Goal: Transaction & Acquisition: Purchase product/service

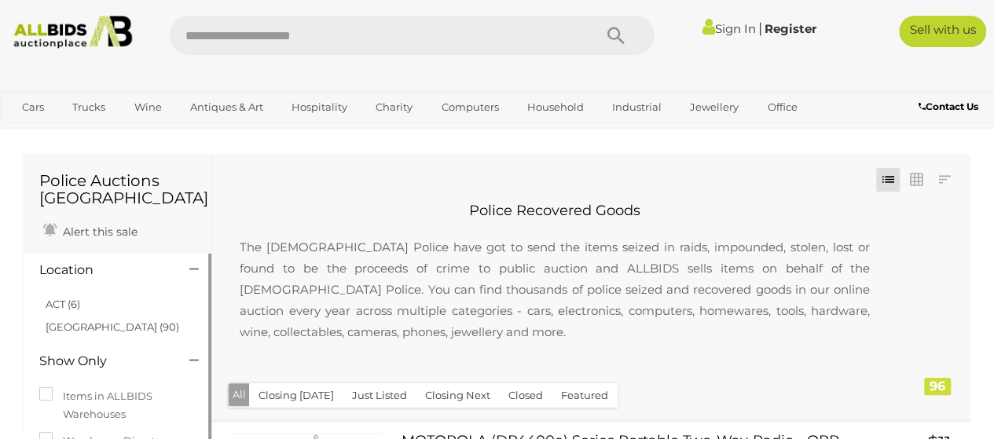
click at [102, 269] on h4 "Location" at bounding box center [102, 270] width 126 height 14
click at [190, 267] on icon at bounding box center [193, 270] width 9 height 16
click at [60, 270] on h4 "Location" at bounding box center [102, 270] width 126 height 14
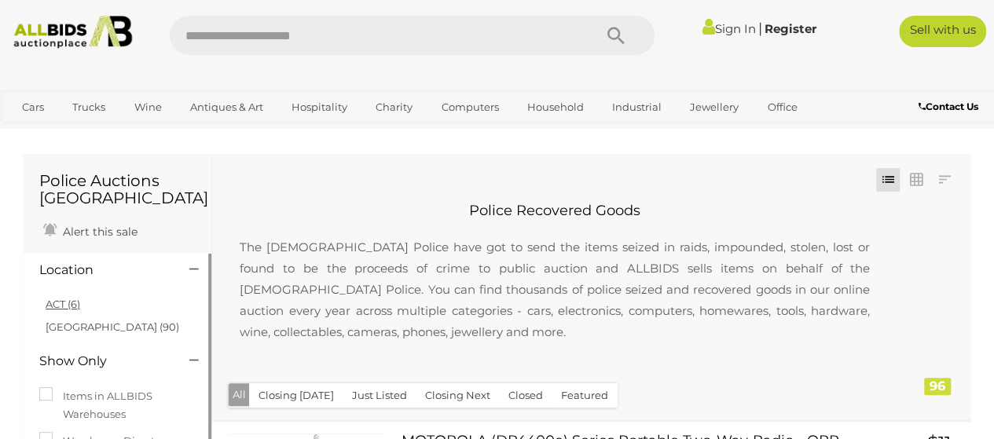
click at [79, 303] on link "ACT (6)" at bounding box center [63, 304] width 35 height 13
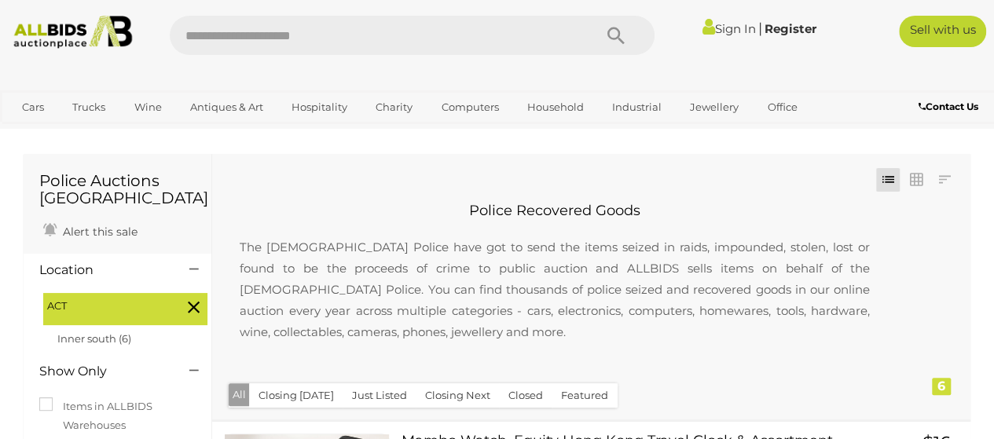
click at [189, 307] on icon at bounding box center [194, 307] width 12 height 20
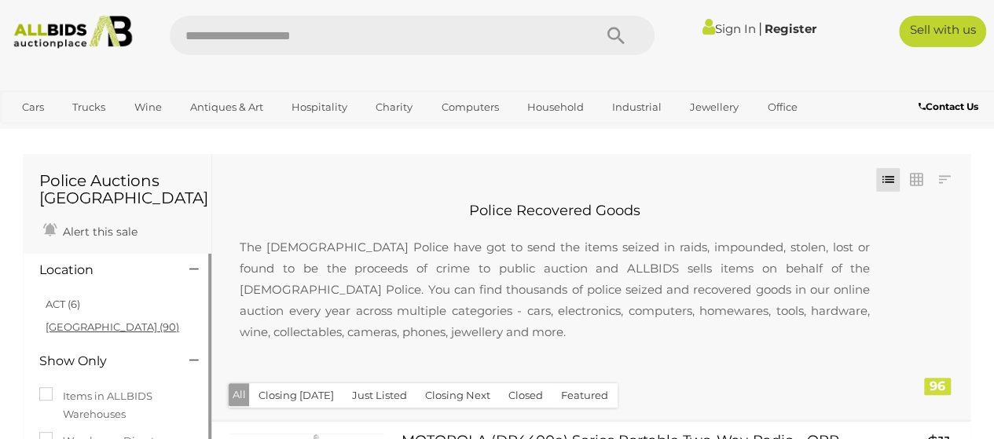
click at [77, 329] on link "[GEOGRAPHIC_DATA] (90)" at bounding box center [113, 326] width 134 height 13
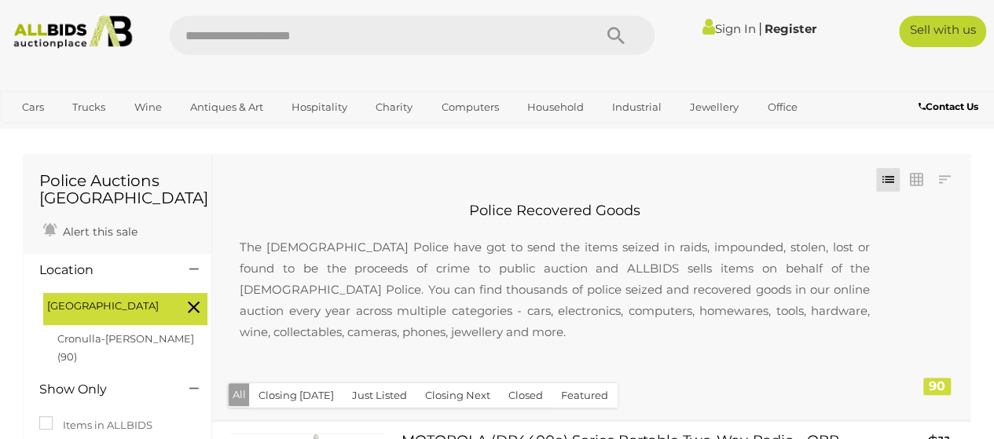
click at [196, 304] on icon at bounding box center [194, 307] width 12 height 20
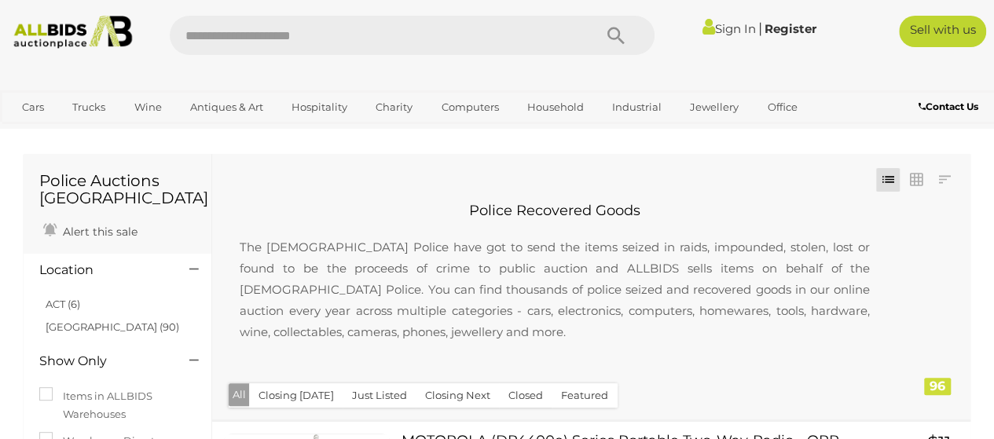
click at [515, 49] on input "text" at bounding box center [374, 35] width 408 height 39
type input "**"
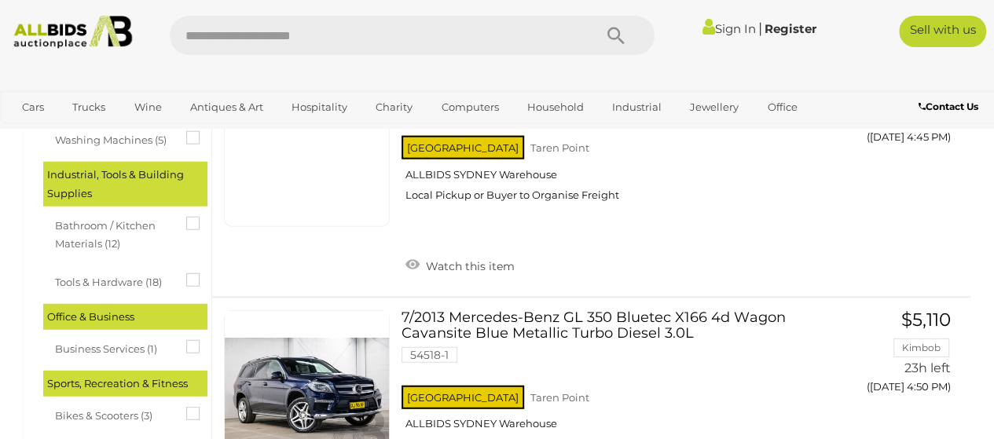
scroll to position [1885, 0]
